Goal: Transaction & Acquisition: Purchase product/service

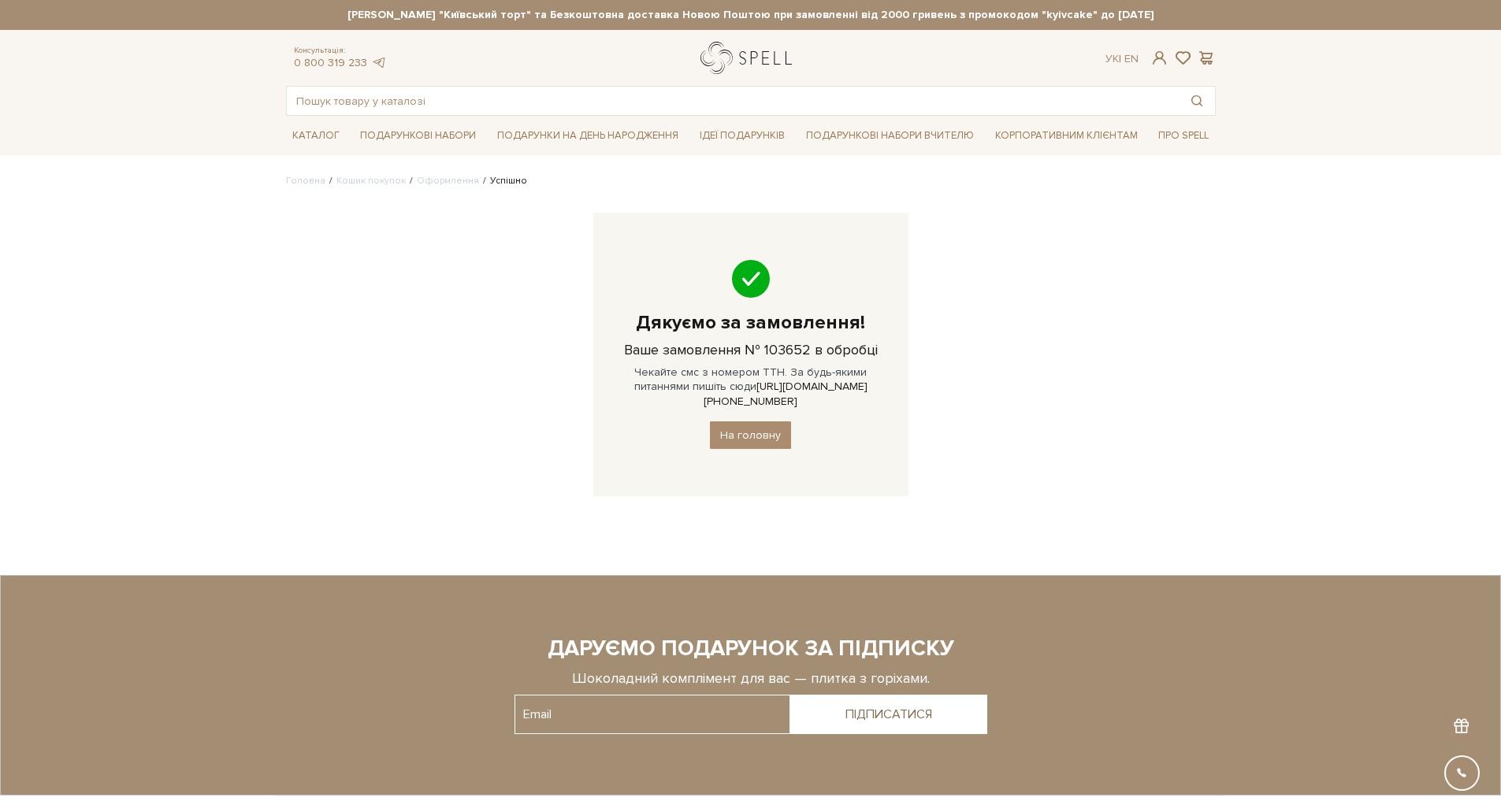
click at [733, 61] on link "logo" at bounding box center [750, 57] width 99 height 33
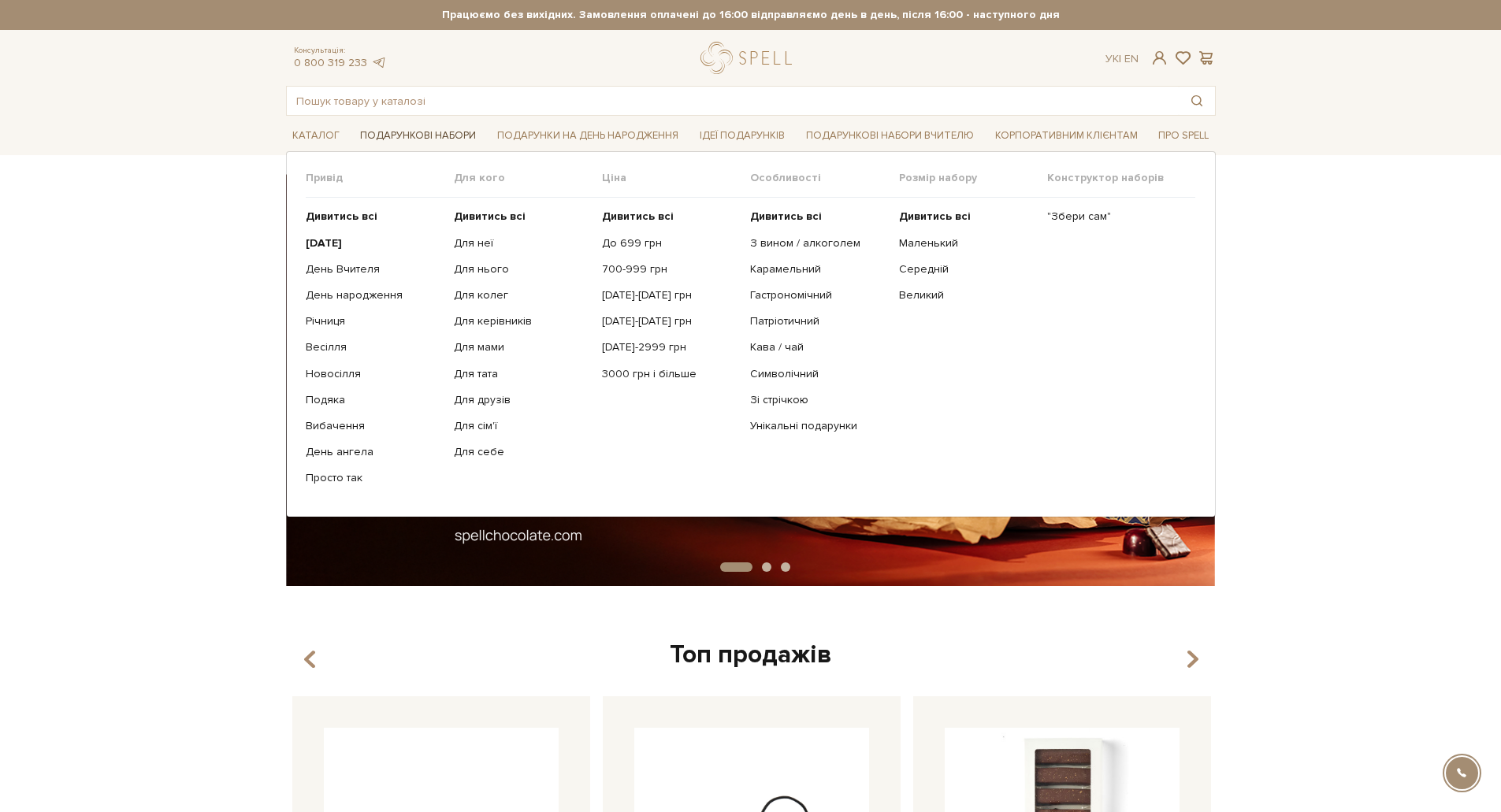
click at [458, 138] on link "Подарункові набори" at bounding box center [418, 135] width 128 height 25
